Goal: Task Accomplishment & Management: Manage account settings

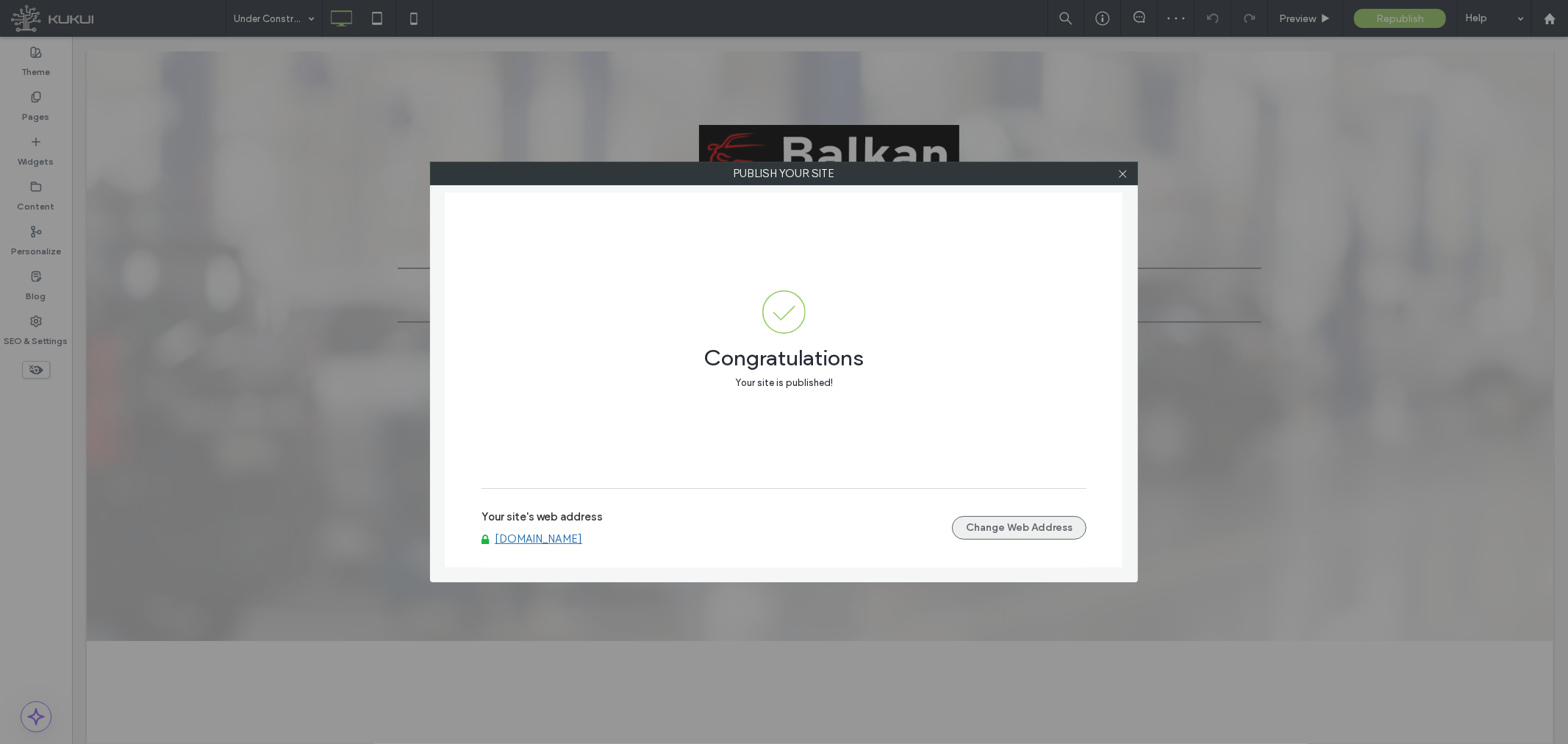
click at [1034, 532] on button "Change Web Address" at bounding box center [1019, 528] width 134 height 24
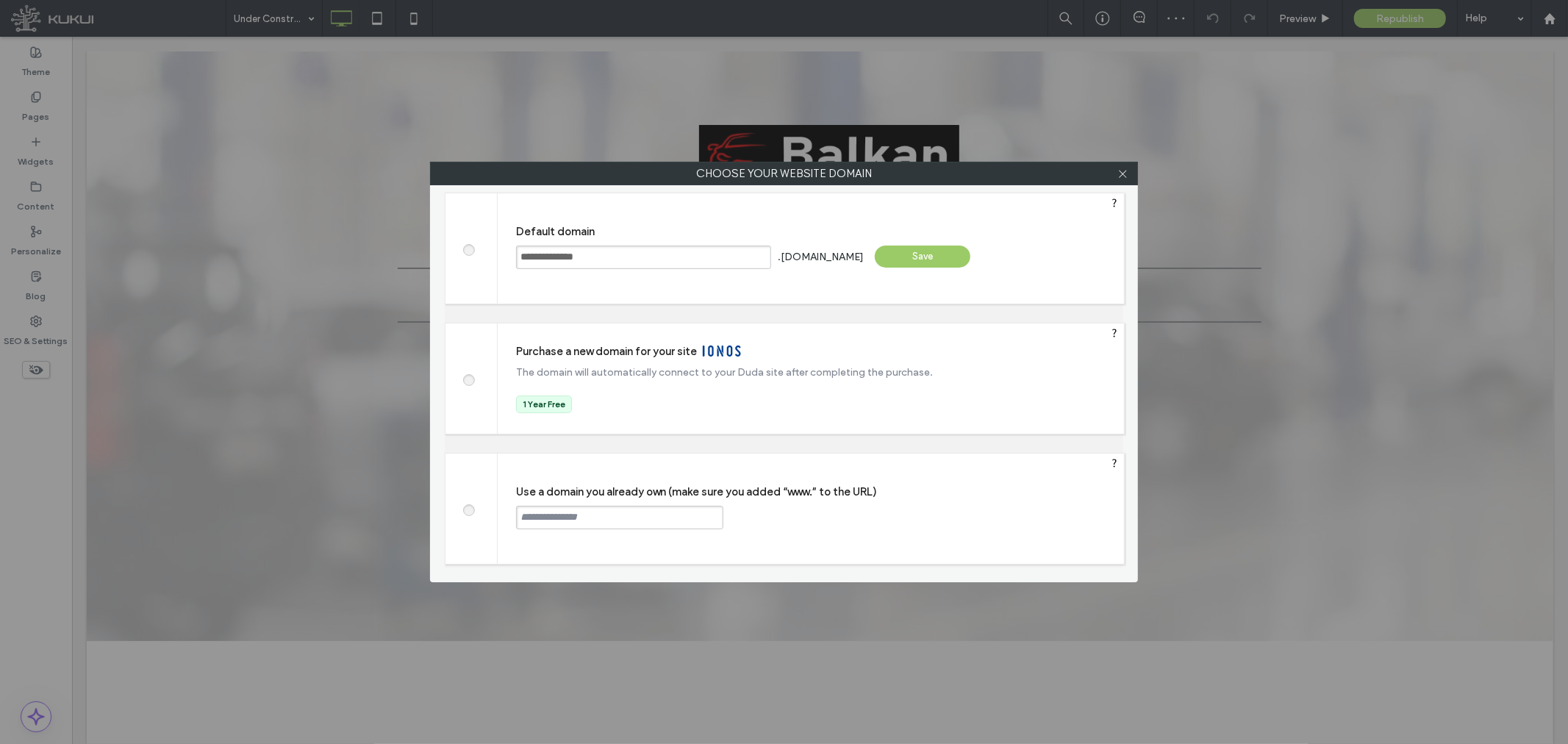
click at [468, 510] on span at bounding box center [468, 508] width 0 height 11
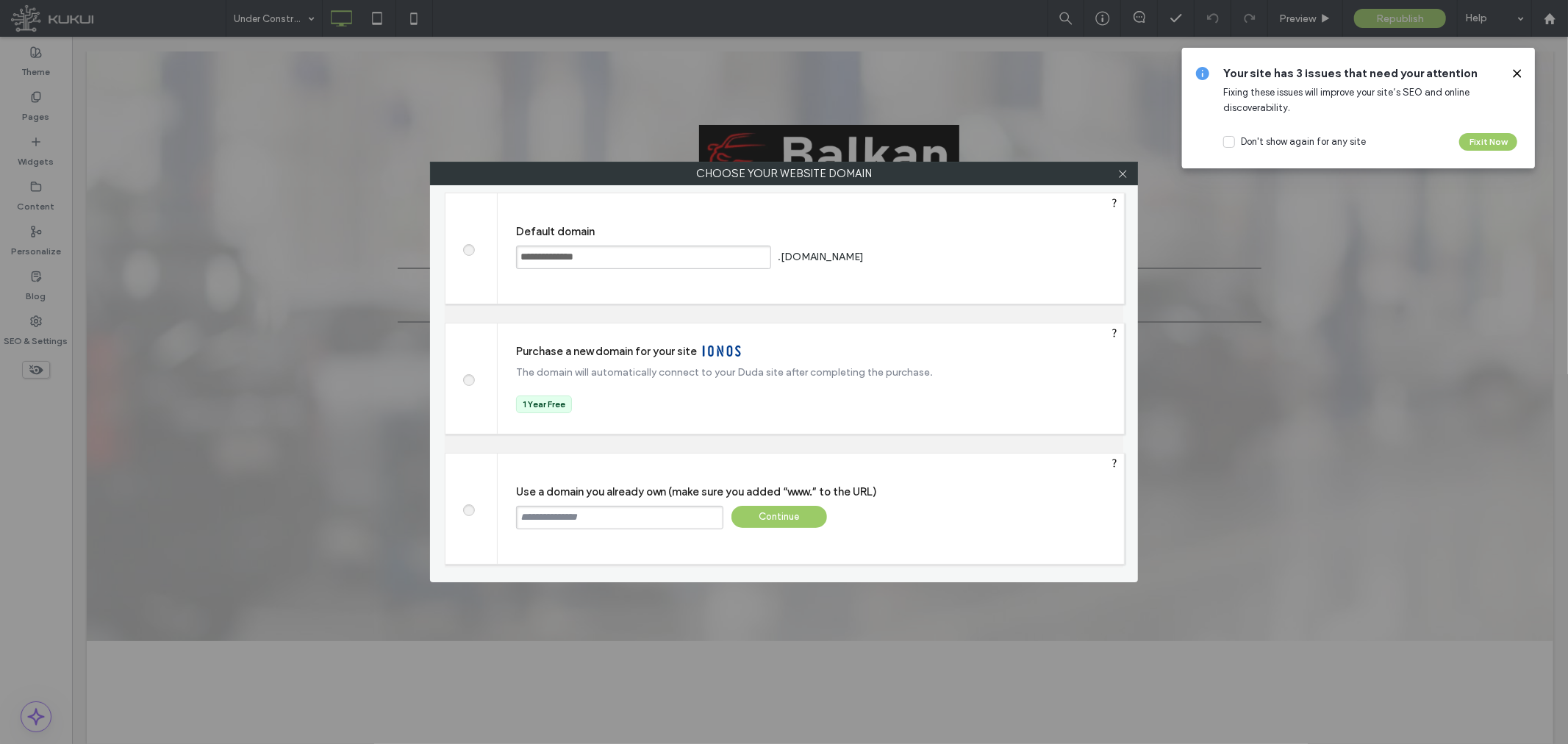
click at [541, 517] on input "text" at bounding box center [619, 518] width 208 height 24
paste input "**********"
type input "**********"
click at [805, 514] on div "Continue" at bounding box center [779, 517] width 95 height 22
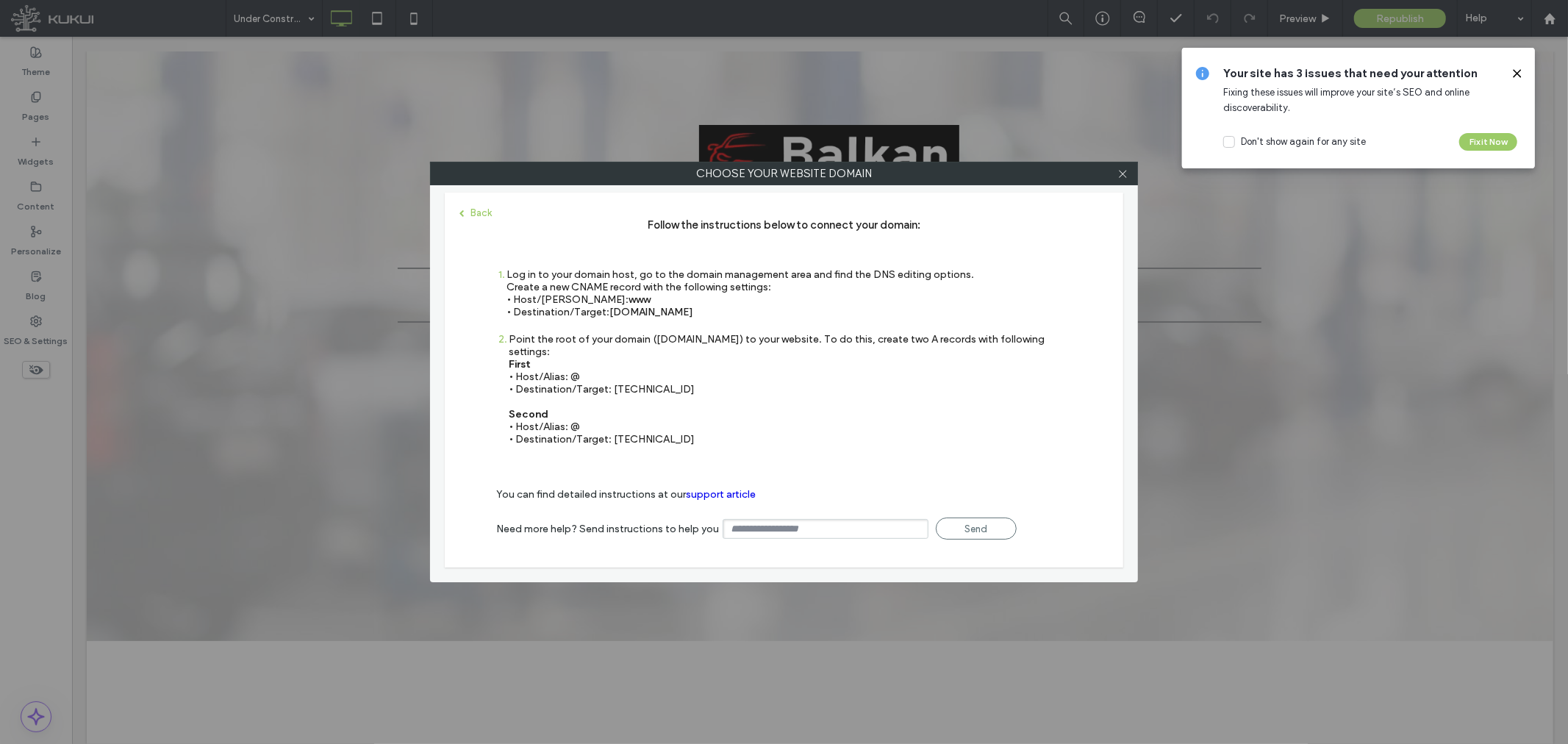
drag, startPoint x: 726, startPoint y: 313, endPoint x: 611, endPoint y: 318, distance: 115.1
click at [611, 318] on div "1 Log in to your domain host, go to the domain management area and find the DNS…" at bounding box center [735, 300] width 478 height 64
copy span "s.multiscreensite.com"
drag, startPoint x: 669, startPoint y: 378, endPoint x: 611, endPoint y: 380, distance: 58.0
click at [611, 380] on div "Point the root of your domain (domain.com) to your website. To do this, create …" at bounding box center [790, 389] width 563 height 113
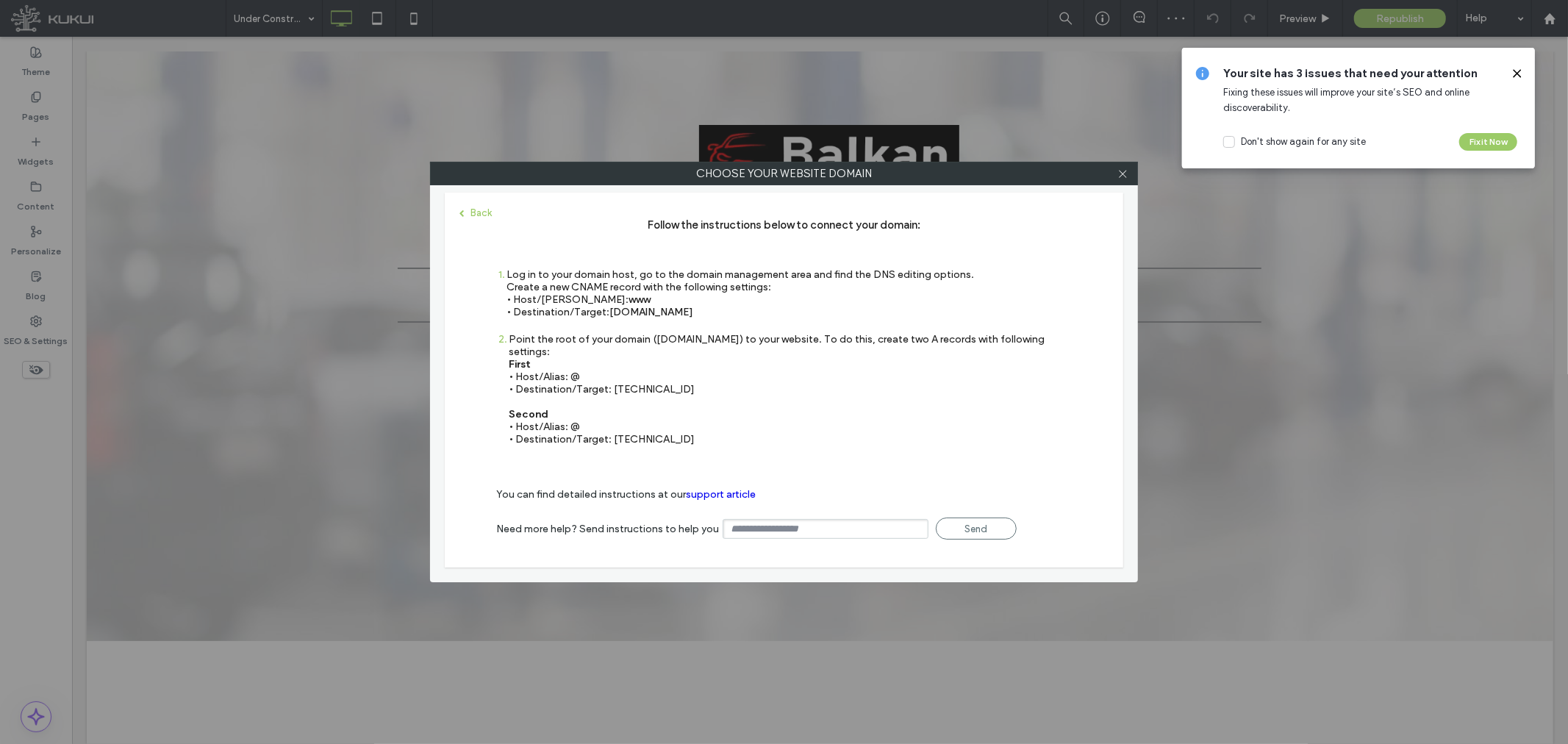
copy div "35.172.94.1"
drag, startPoint x: 716, startPoint y: 423, endPoint x: 612, endPoint y: 428, distance: 104.1
click at [612, 428] on div "Point the root of your domain (domain.com) to your website. To do this, create …" at bounding box center [790, 389] width 563 height 113
copy div "100.24.208.97"
drag, startPoint x: 1127, startPoint y: 180, endPoint x: 1135, endPoint y: 179, distance: 8.1
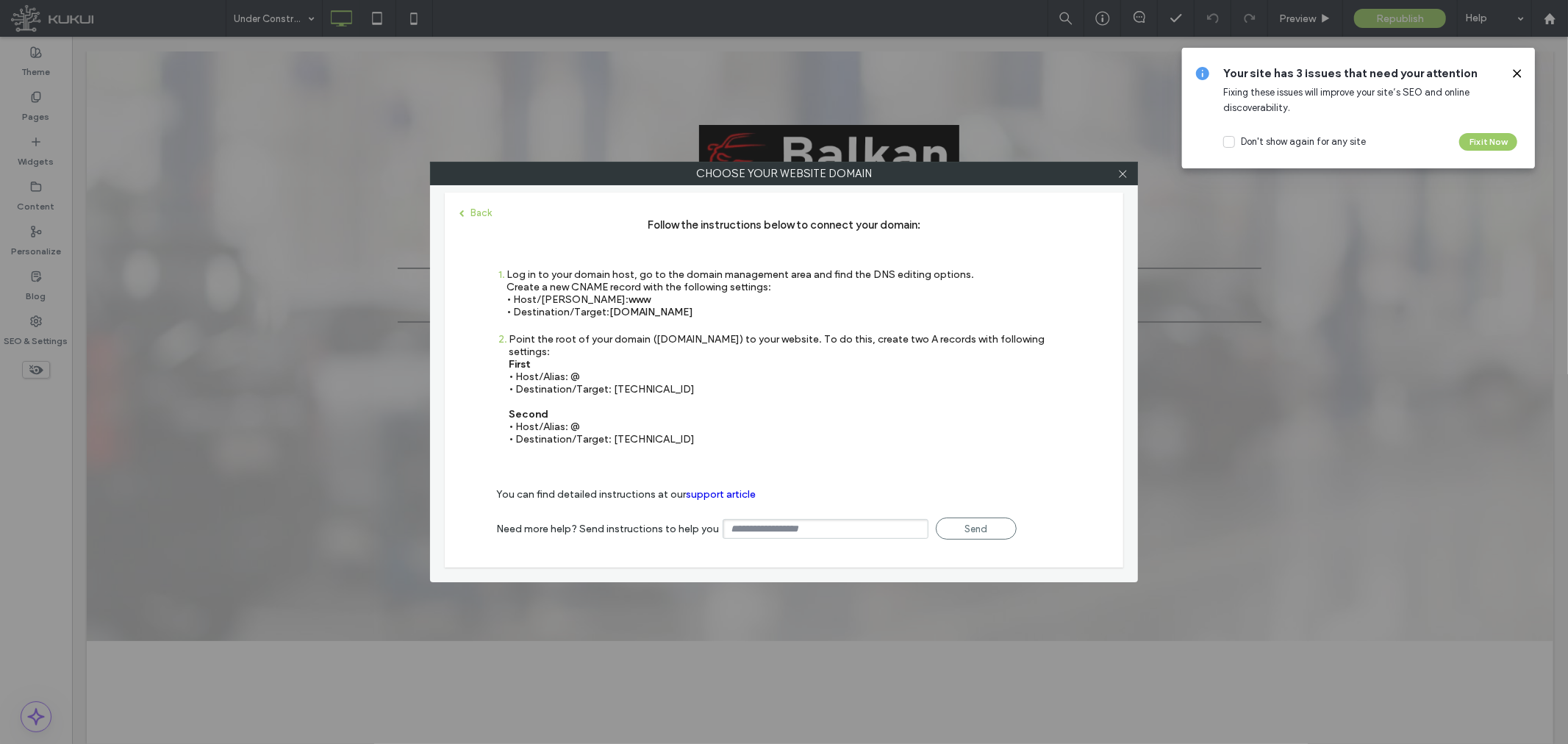
click at [1127, 180] on span at bounding box center [1123, 173] width 11 height 22
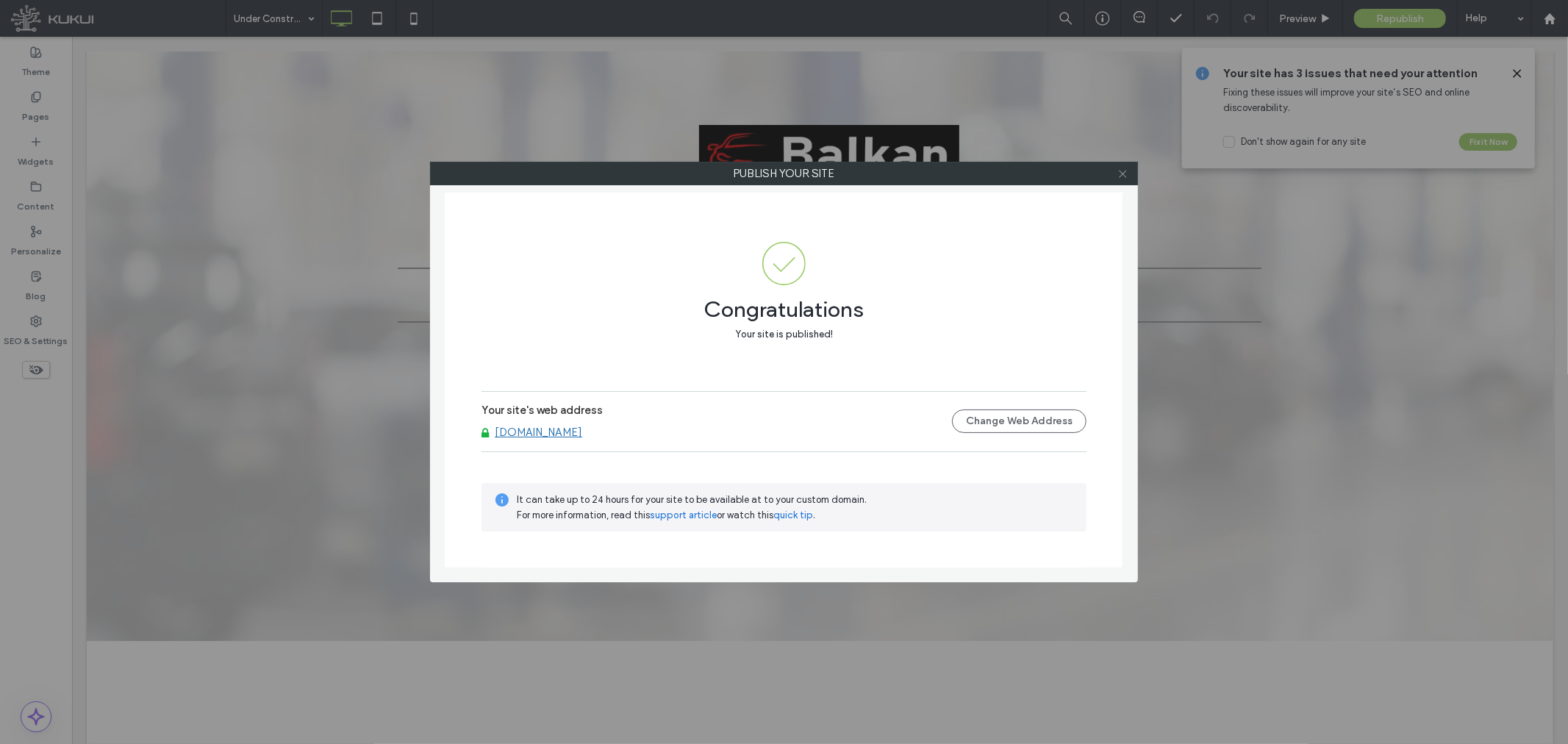
click at [1124, 175] on icon at bounding box center [1123, 174] width 11 height 11
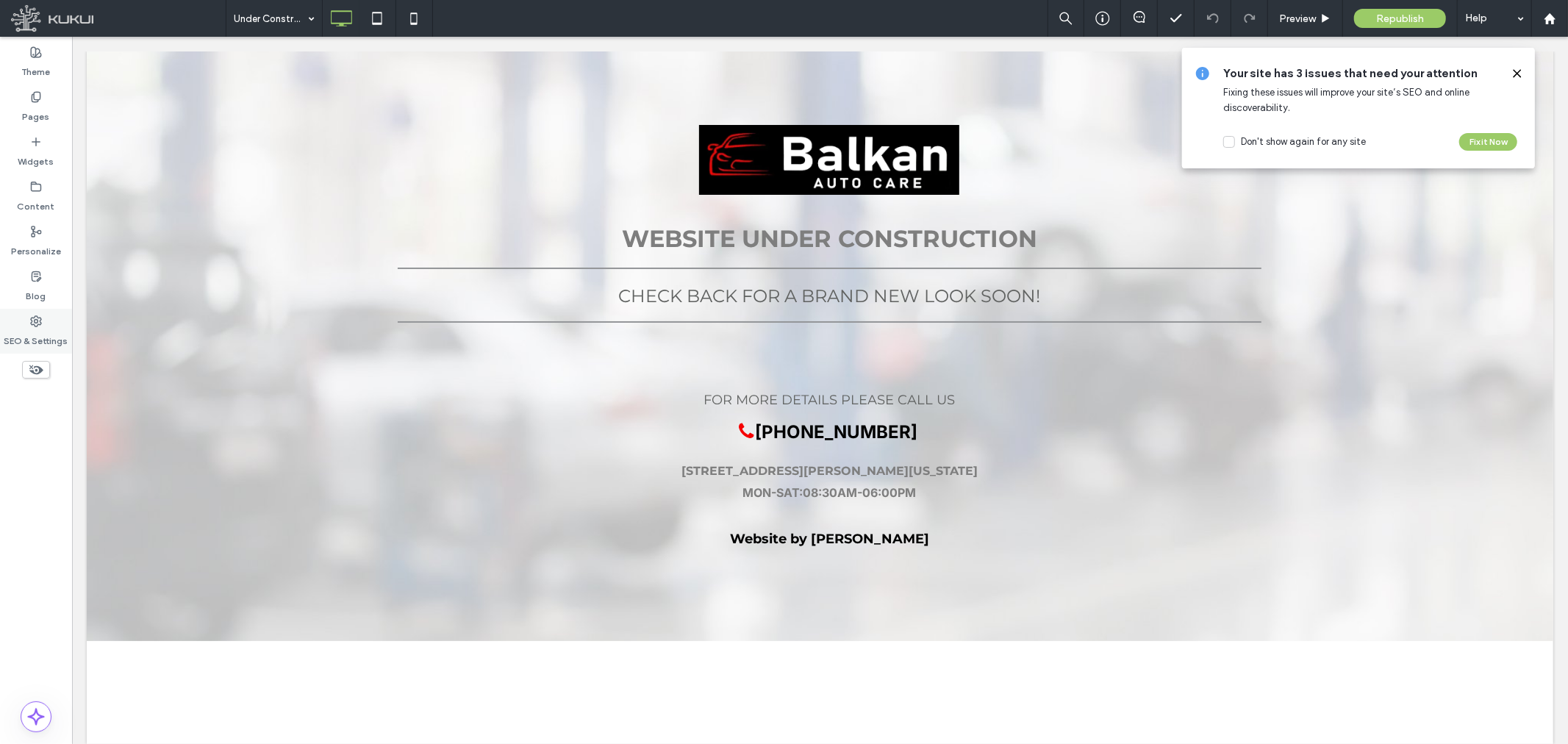
click at [37, 326] on use at bounding box center [35, 321] width 10 height 10
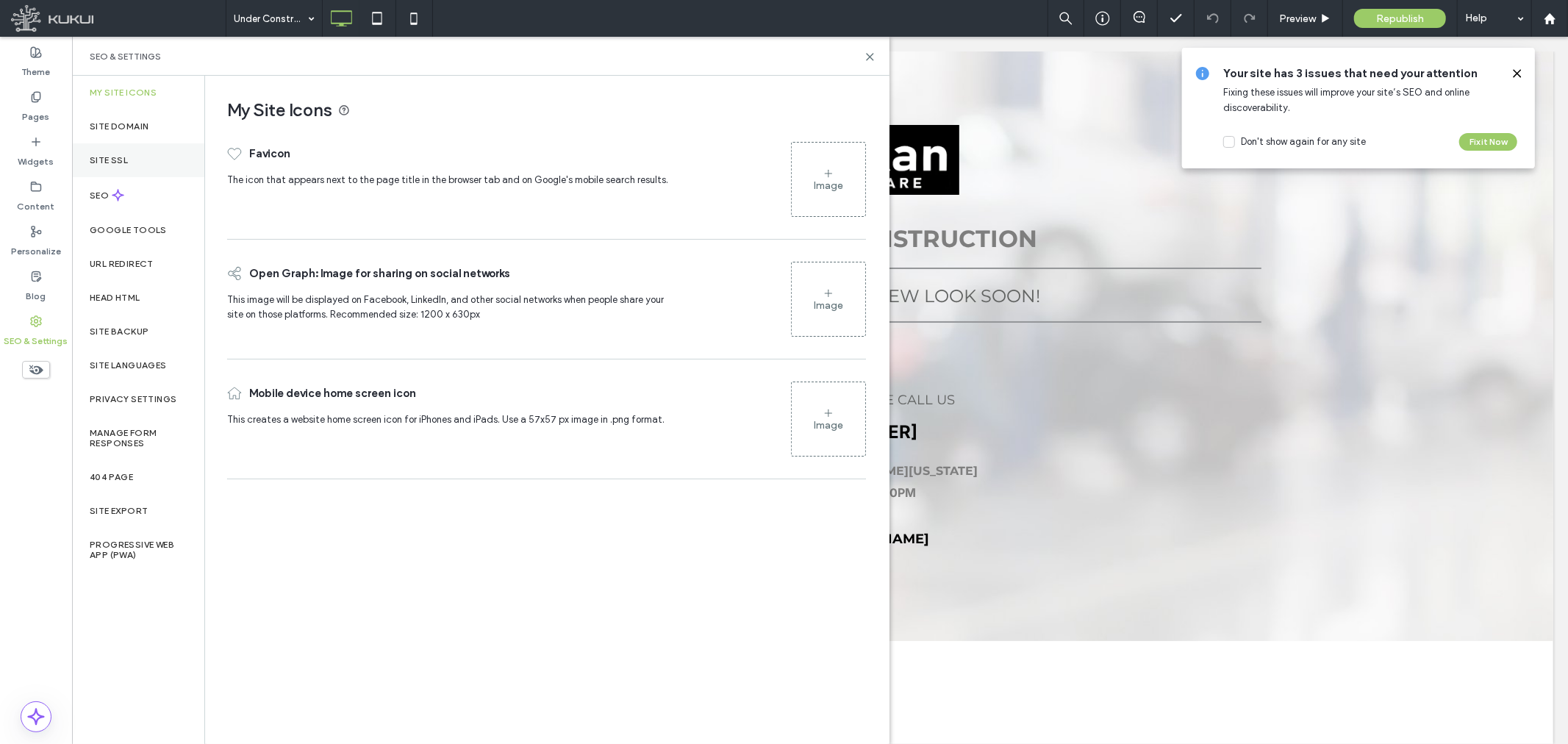
click at [113, 157] on label "Site SSL" at bounding box center [109, 160] width 38 height 10
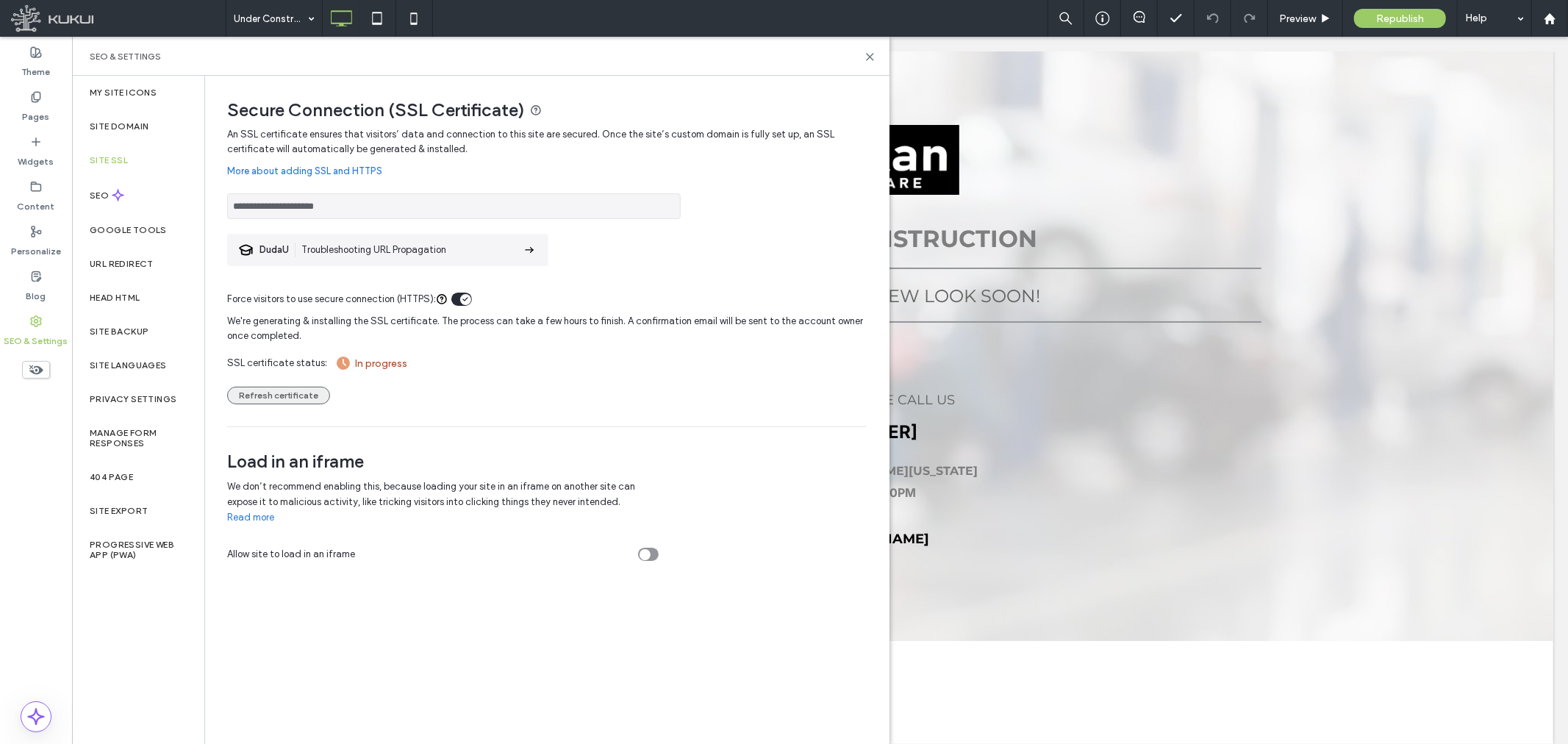
drag, startPoint x: 289, startPoint y: 387, endPoint x: 300, endPoint y: 387, distance: 11.0
click at [289, 387] on button "Refresh certificate" at bounding box center [278, 395] width 102 height 17
click at [278, 398] on button "Refresh certificate" at bounding box center [278, 395] width 102 height 17
click at [307, 396] on button "Refresh certificate" at bounding box center [278, 395] width 102 height 17
click at [282, 398] on button "Refresh certificate" at bounding box center [278, 395] width 102 height 17
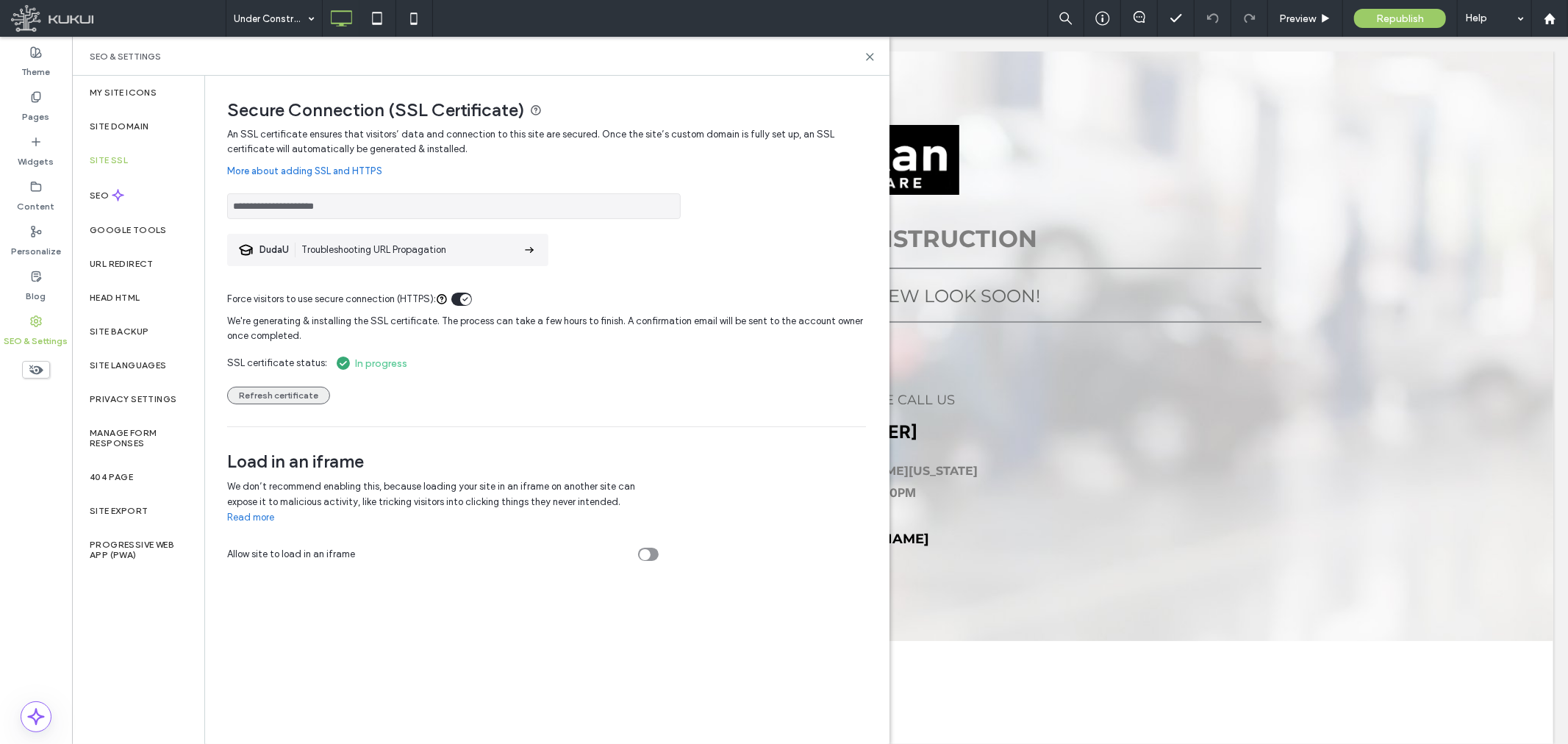
click at [287, 398] on button "Refresh certificate" at bounding box center [278, 395] width 102 height 17
click at [302, 393] on button "Refresh certificate" at bounding box center [278, 395] width 102 height 17
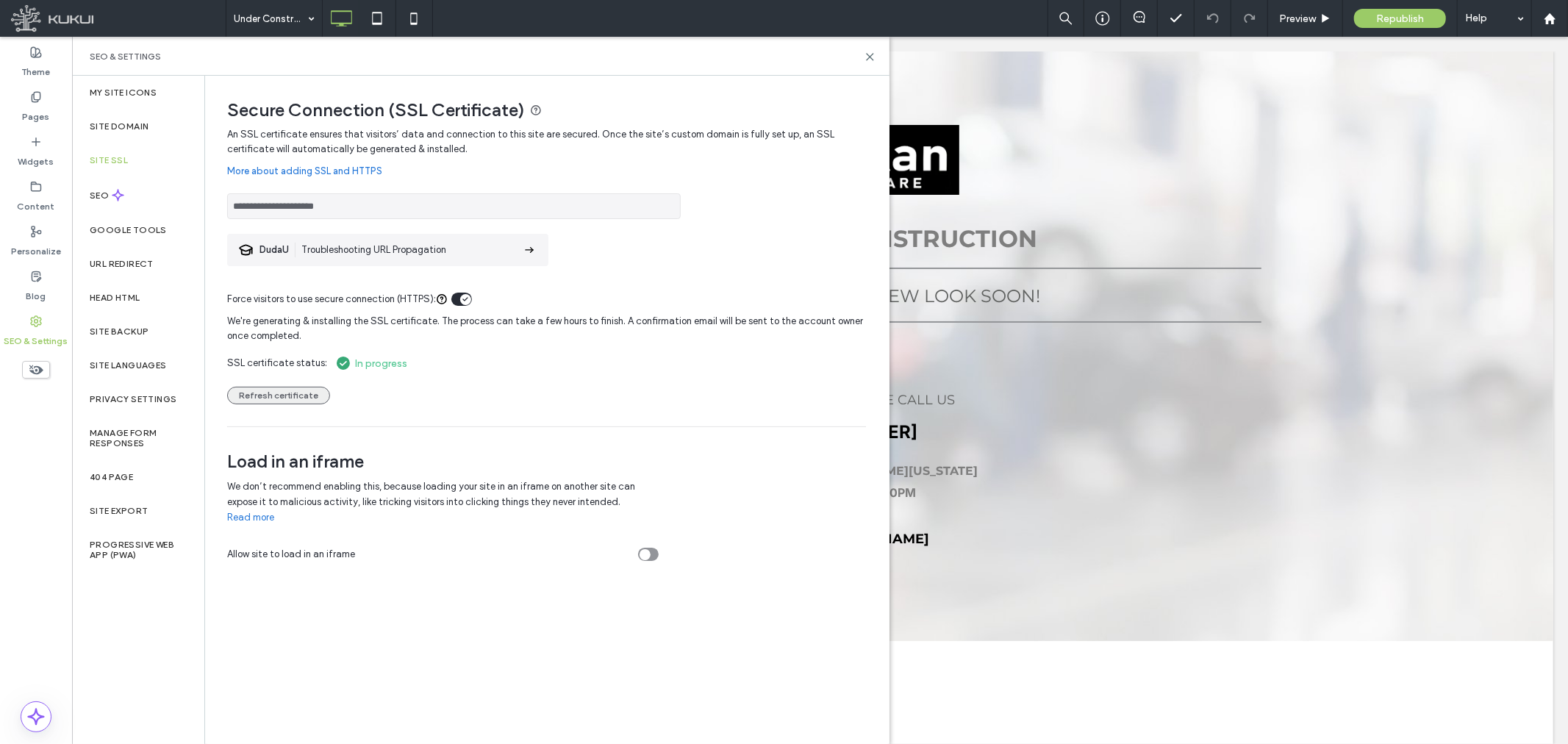
click at [302, 393] on div "**********" at bounding box center [784, 372] width 1568 height 744
click at [302, 393] on button "Refresh certificate" at bounding box center [278, 395] width 102 height 17
drag, startPoint x: 371, startPoint y: 210, endPoint x: 99, endPoint y: 209, distance: 272.0
click at [99, 209] on div "**********" at bounding box center [480, 409] width 817 height 669
click at [315, 394] on button "Refresh certificate" at bounding box center [278, 395] width 102 height 17
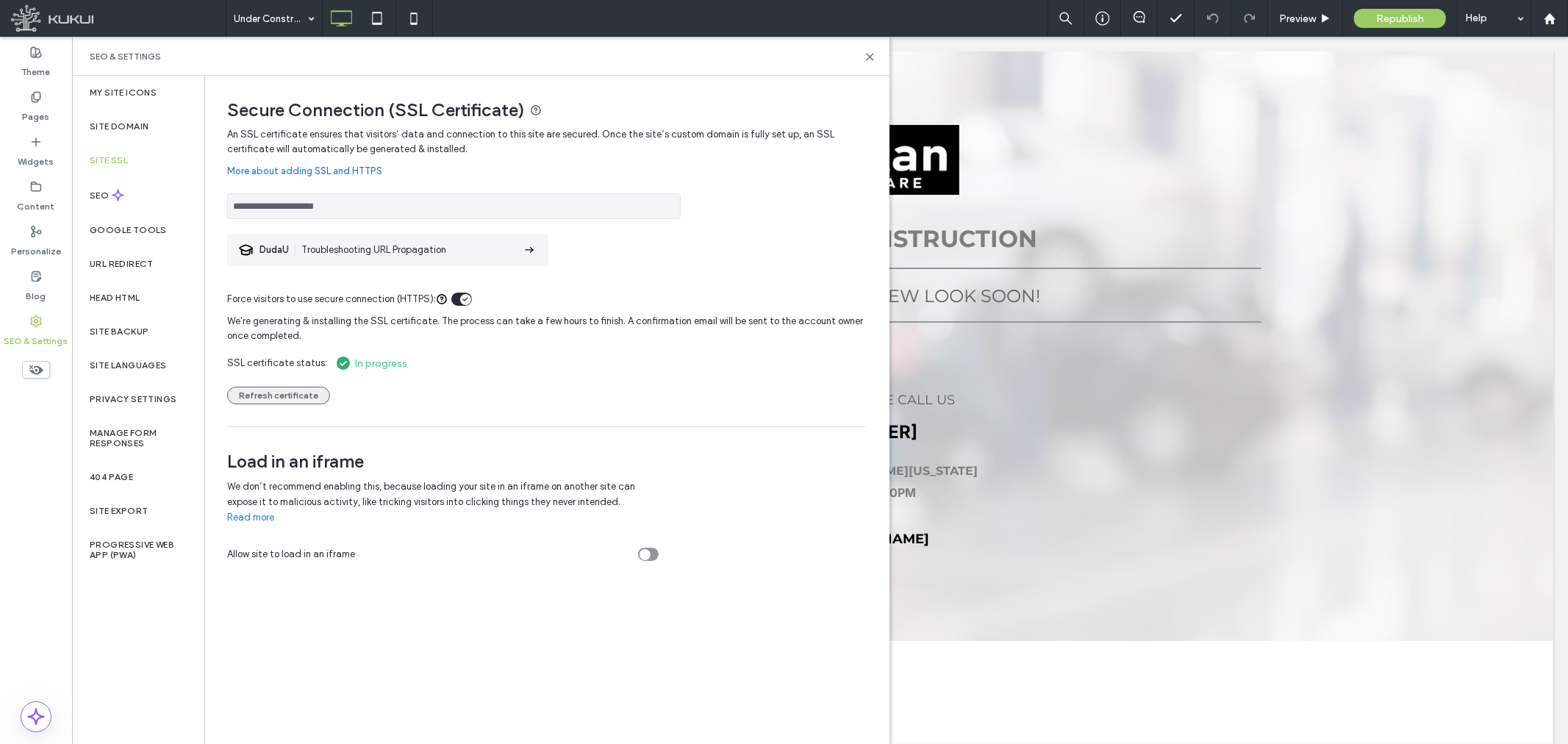
click at [276, 390] on button "Refresh certificate" at bounding box center [278, 395] width 102 height 17
click at [277, 390] on button "Refresh certificate" at bounding box center [278, 395] width 102 height 17
click at [280, 390] on button "Refresh certificate" at bounding box center [278, 395] width 102 height 17
click at [287, 385] on div "We're generating & installing the SSL certificate. The process can take a few h…" at bounding box center [546, 356] width 638 height 98
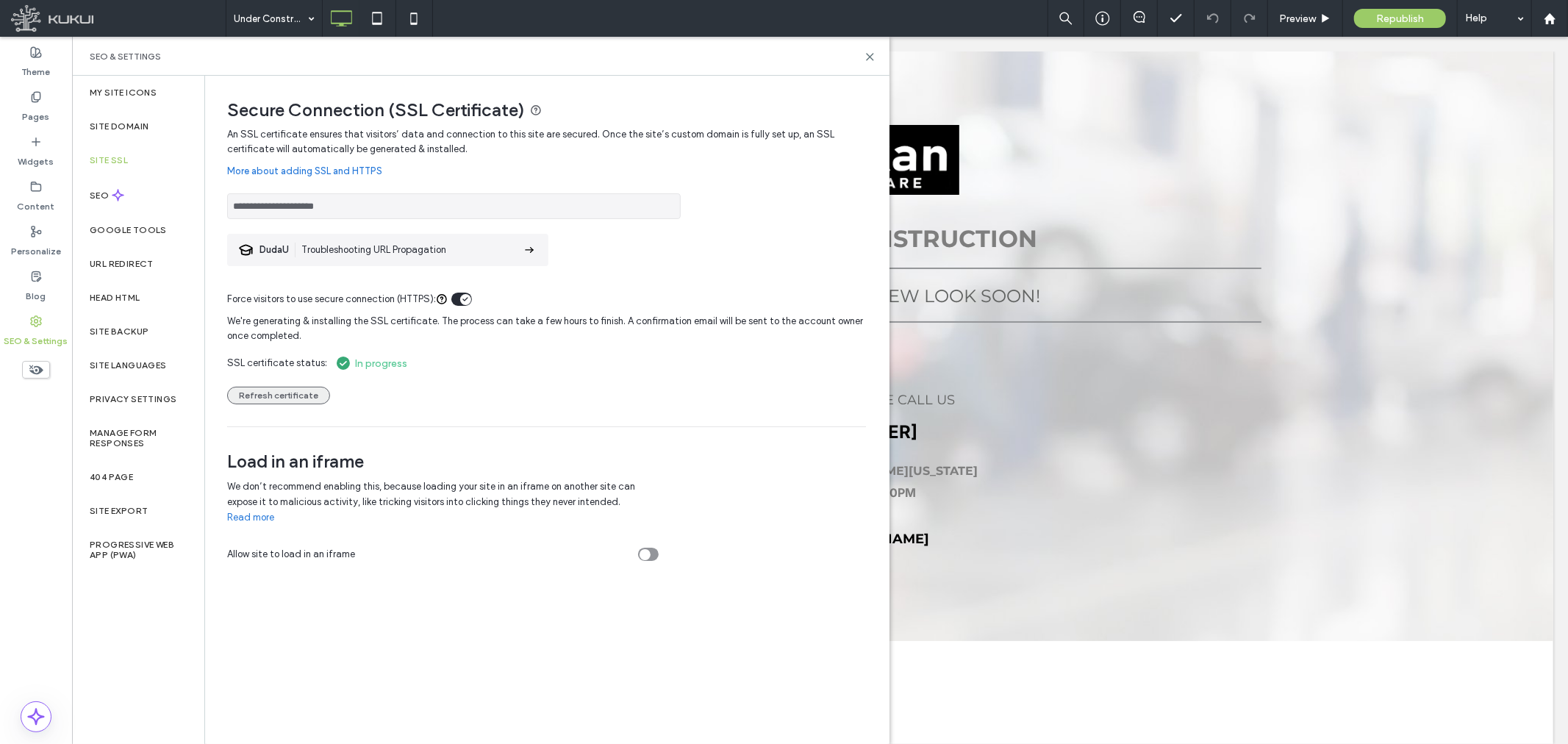
click at [305, 397] on button "Refresh certificate" at bounding box center [278, 395] width 102 height 17
click at [301, 388] on button "Refresh certificate" at bounding box center [278, 395] width 102 height 17
